Goal: Task Accomplishment & Management: Use online tool/utility

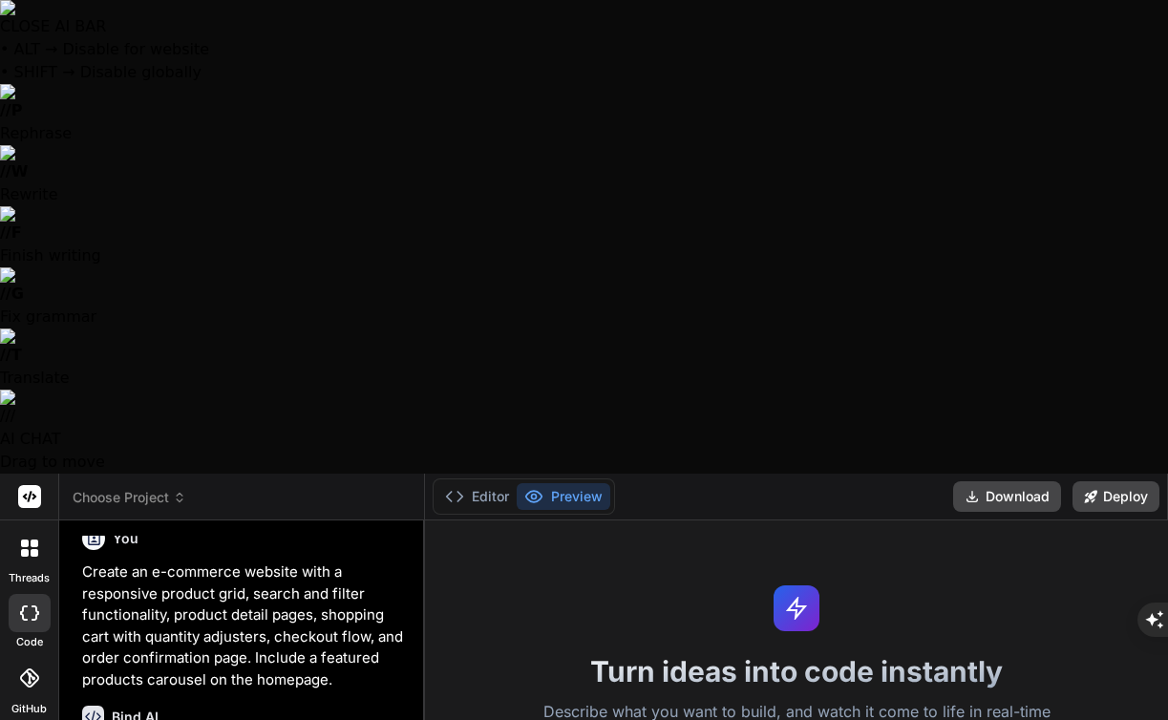
scroll to position [47, 0]
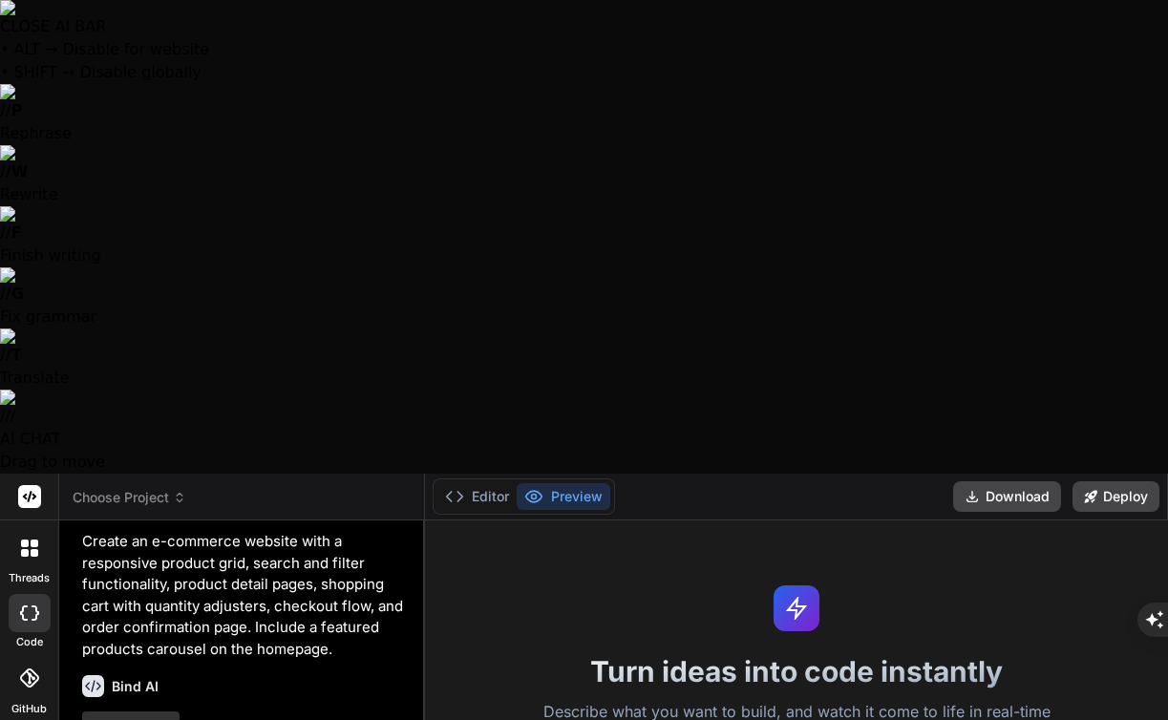
type textarea "x"
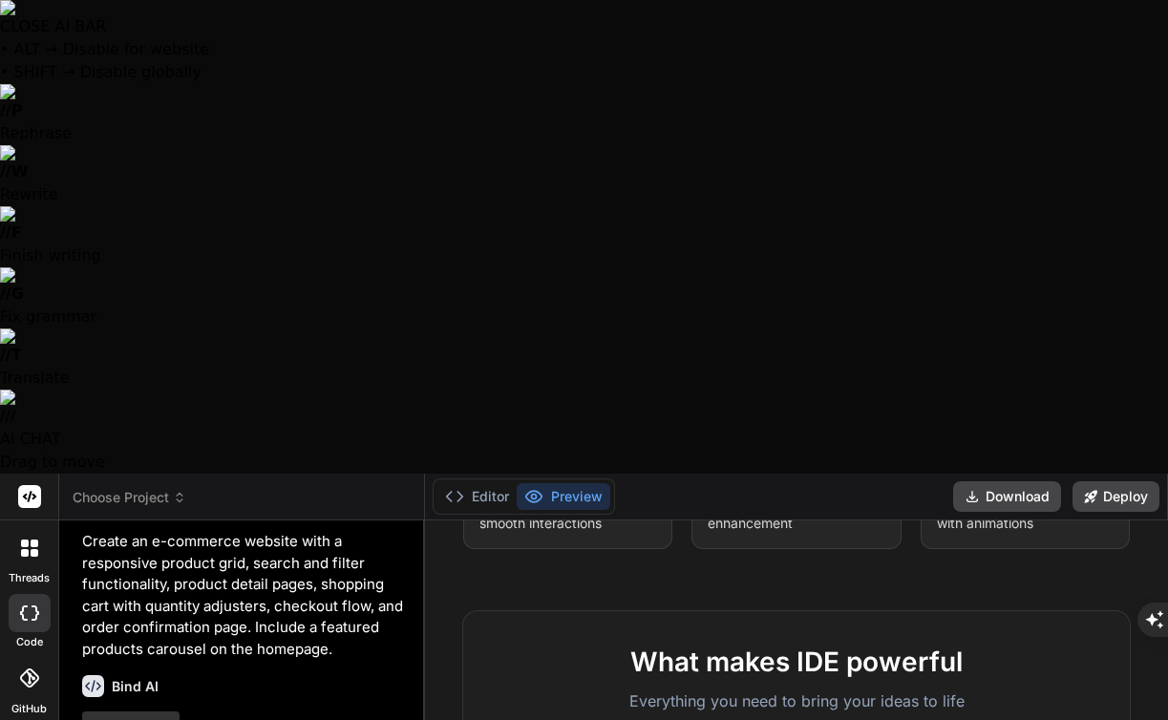
scroll to position [0, 0]
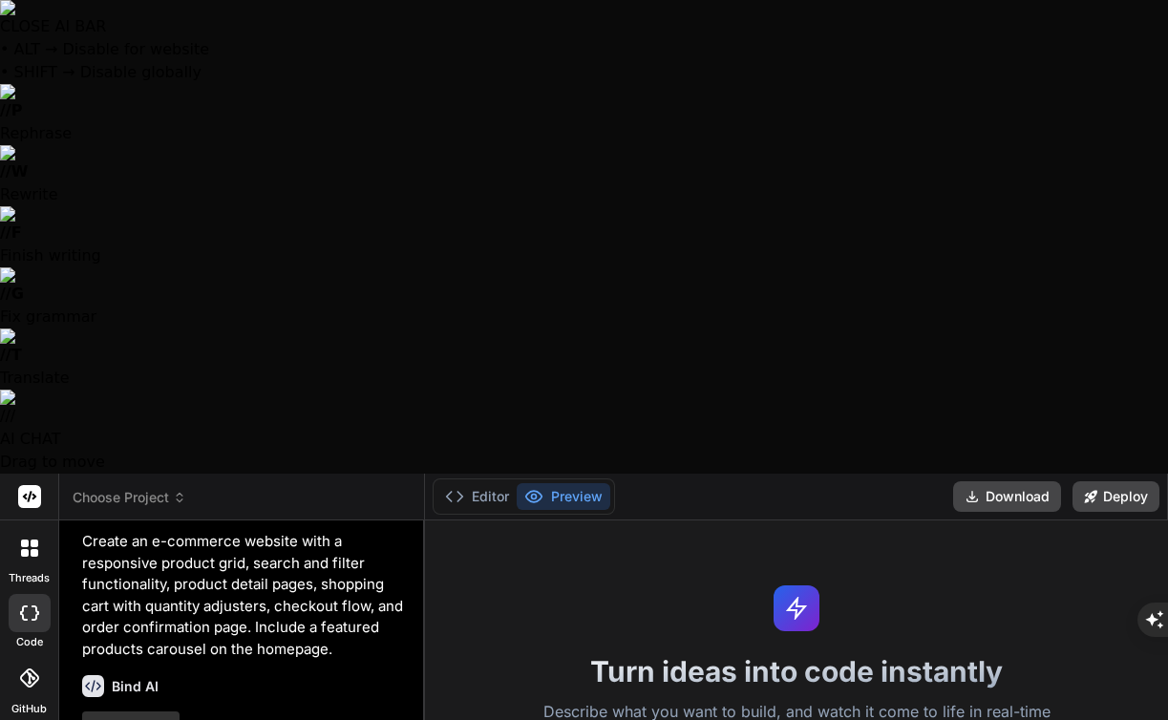
click at [21, 657] on div at bounding box center [30, 678] width 42 height 42
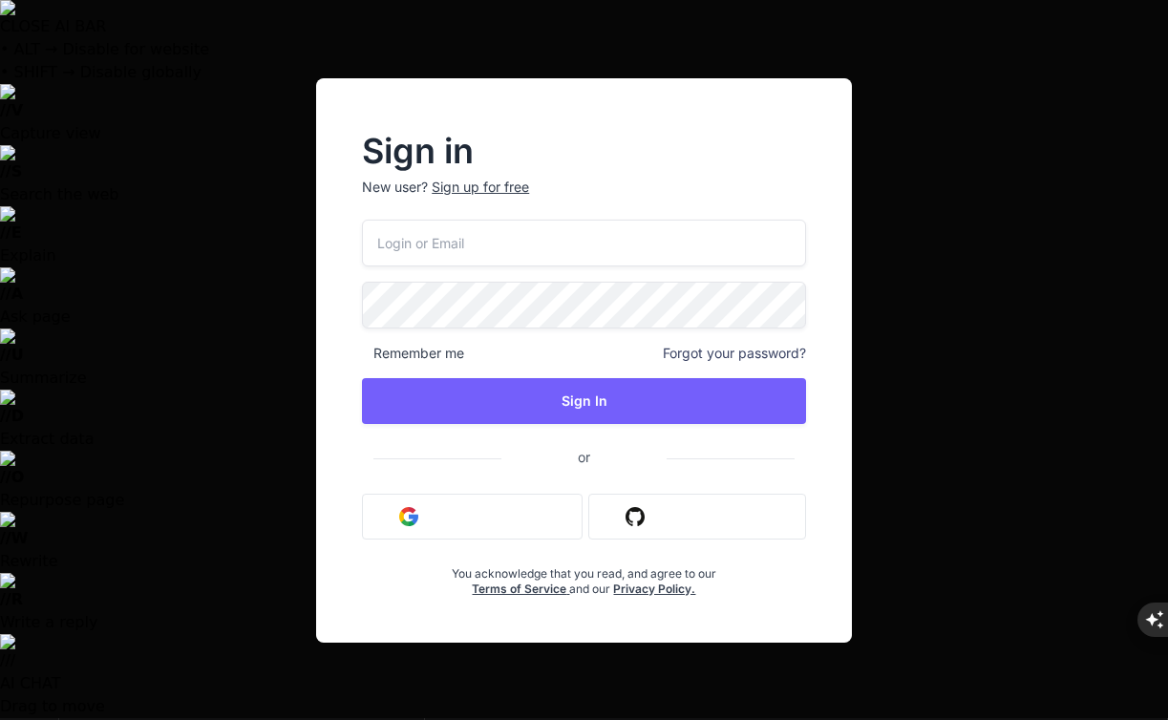
click at [29, 79] on div "Sign in New user? Sign up for free Remember me Forgot your password? Sign In or…" at bounding box center [584, 360] width 1168 height 720
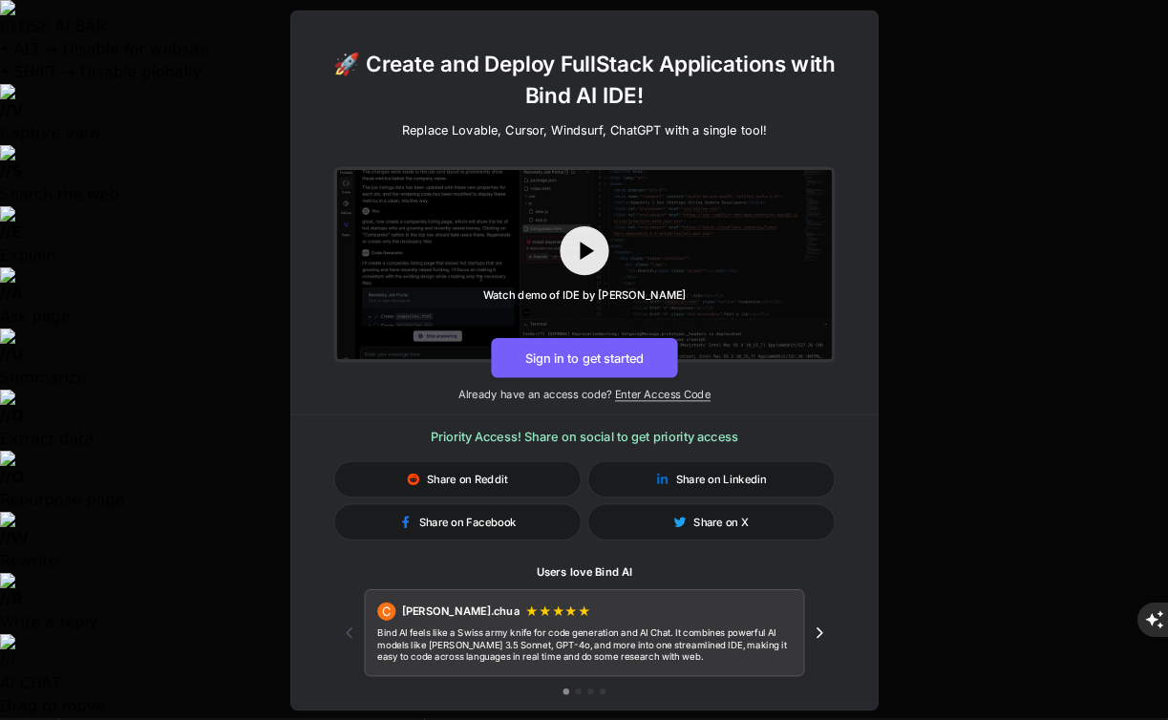
click at [334, 503] on div "Share on Facebook Share on X" at bounding box center [583, 521] width 501 height 36
click at [951, 97] on div "🚀 Create and Deploy FullStack Applications with Bind AI IDE! Replace Lovable, C…" at bounding box center [584, 360] width 1168 height 720
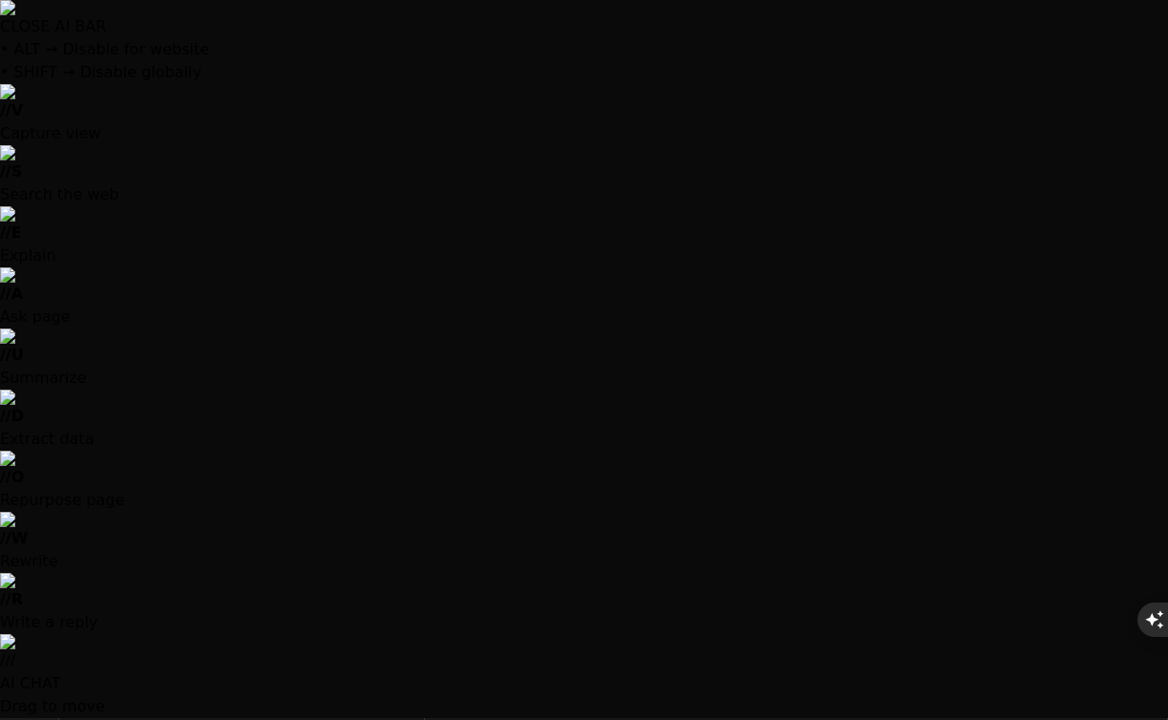
scroll to position [47, 0]
